Goal: Information Seeking & Learning: Check status

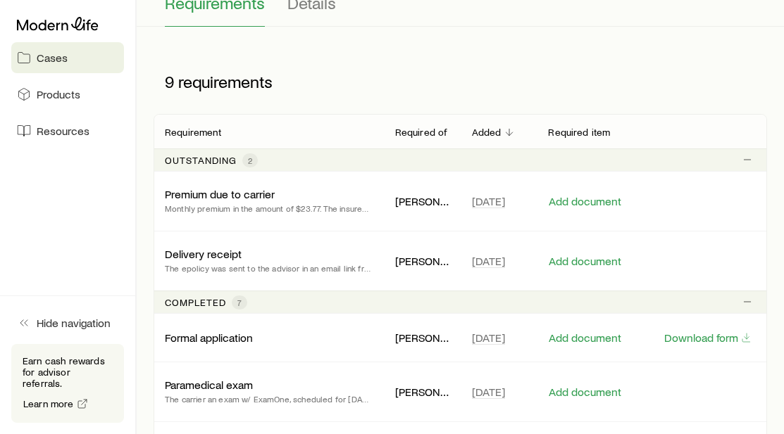
scroll to position [183, 0]
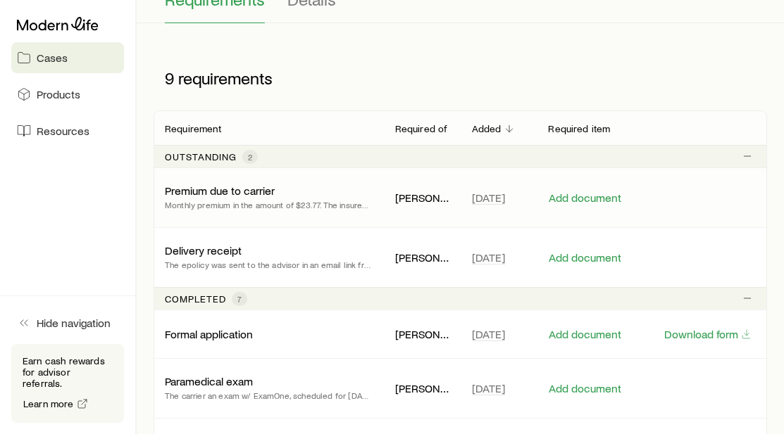
click at [303, 205] on p "Monthly premium in the amount of $23.77. The insured will have the opportunity …" at bounding box center [269, 205] width 208 height 14
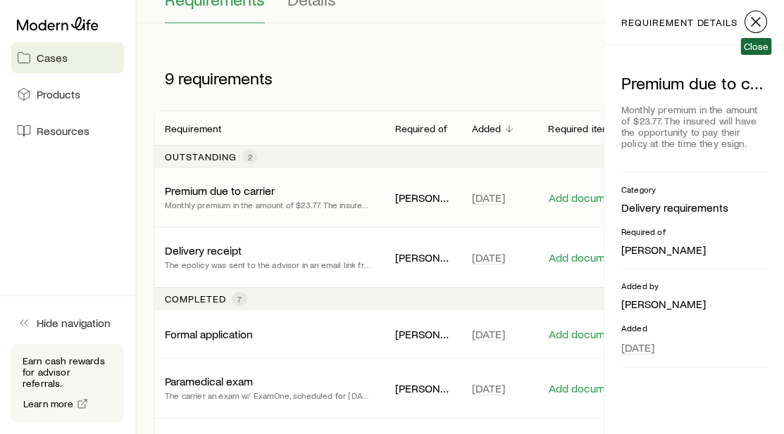
click at [754, 21] on icon "button" at bounding box center [755, 21] width 17 height 17
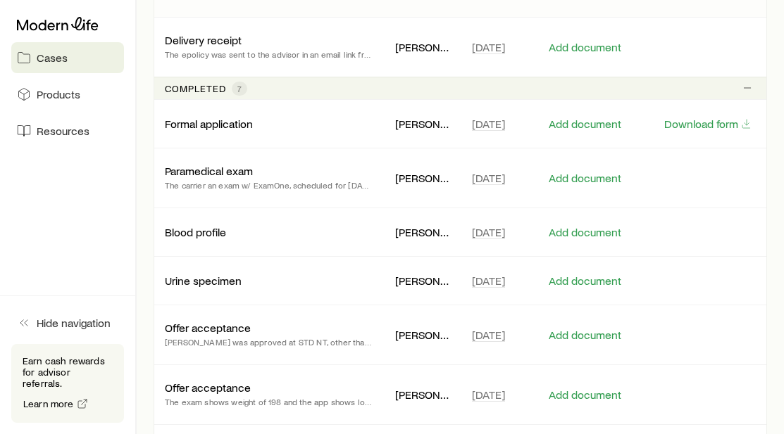
scroll to position [0, 0]
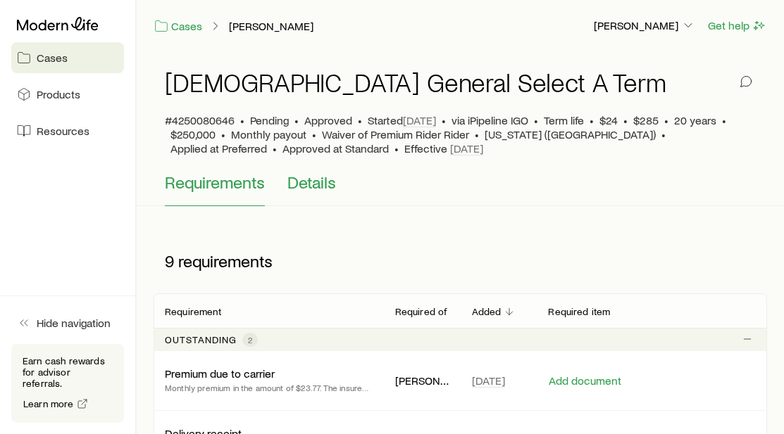
click at [310, 184] on span "Details" at bounding box center [311, 182] width 49 height 20
